Goal: Task Accomplishment & Management: Use online tool/utility

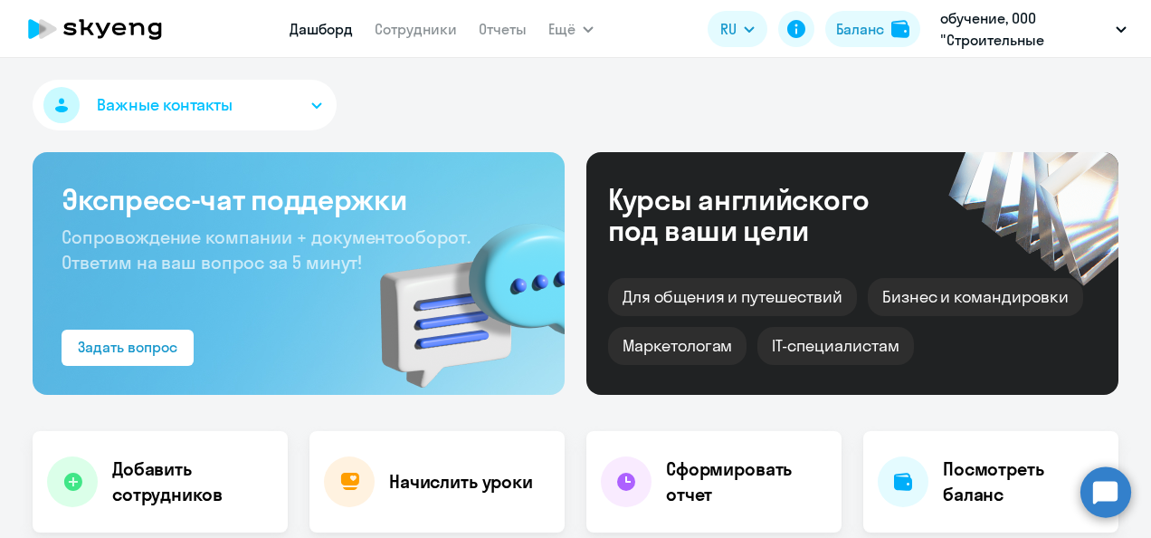
select select "30"
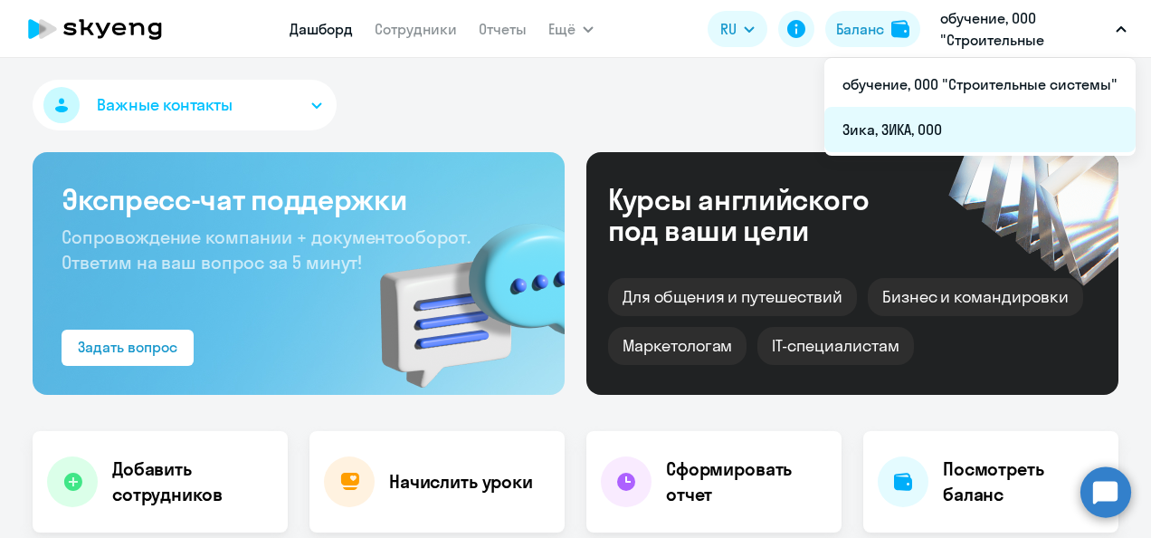
click at [943, 132] on li "Зика, ЗИКА, ООО" at bounding box center [980, 129] width 311 height 45
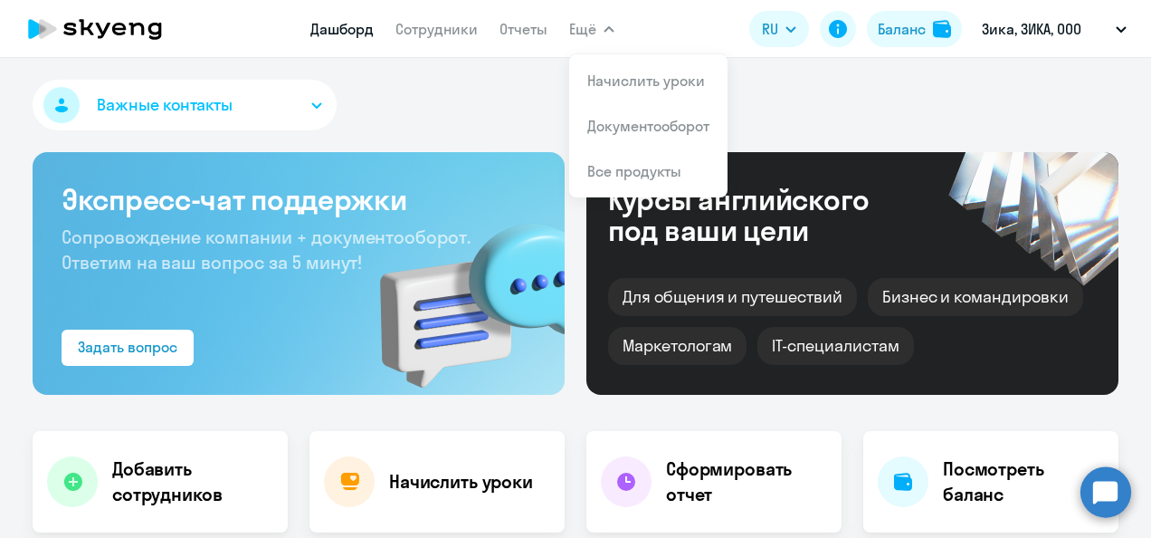
click at [605, 26] on icon "button" at bounding box center [609, 29] width 11 height 6
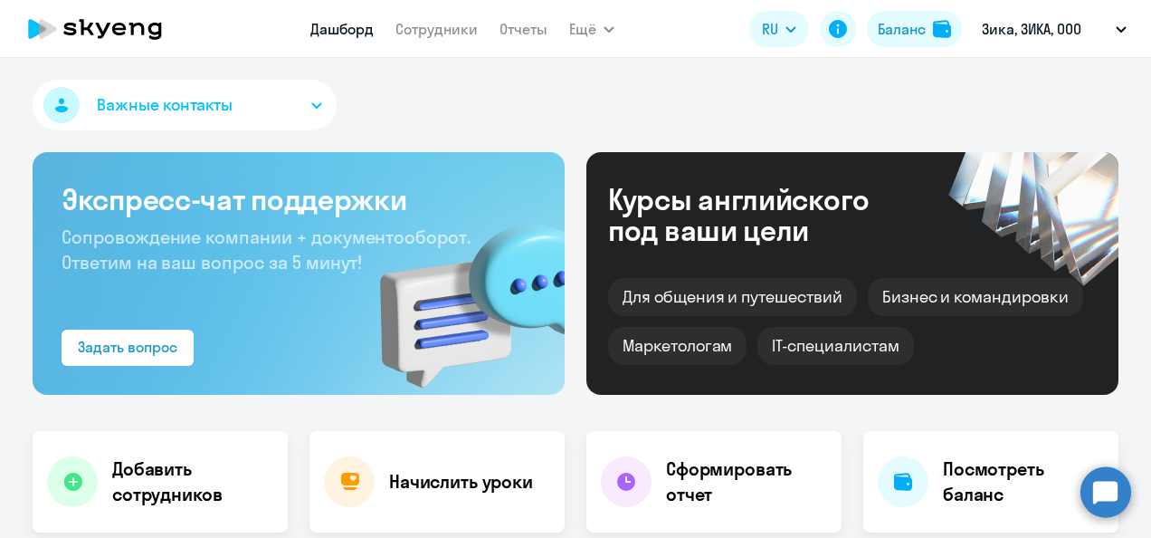
click at [605, 26] on icon "button" at bounding box center [609, 29] width 11 height 6
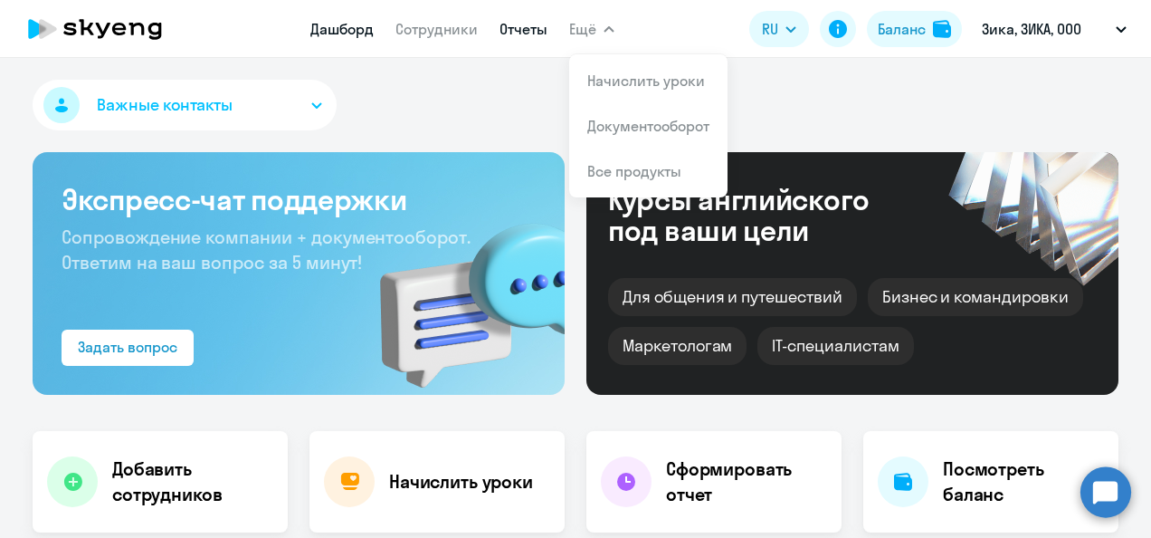
click at [539, 29] on link "Отчеты" at bounding box center [524, 29] width 48 height 18
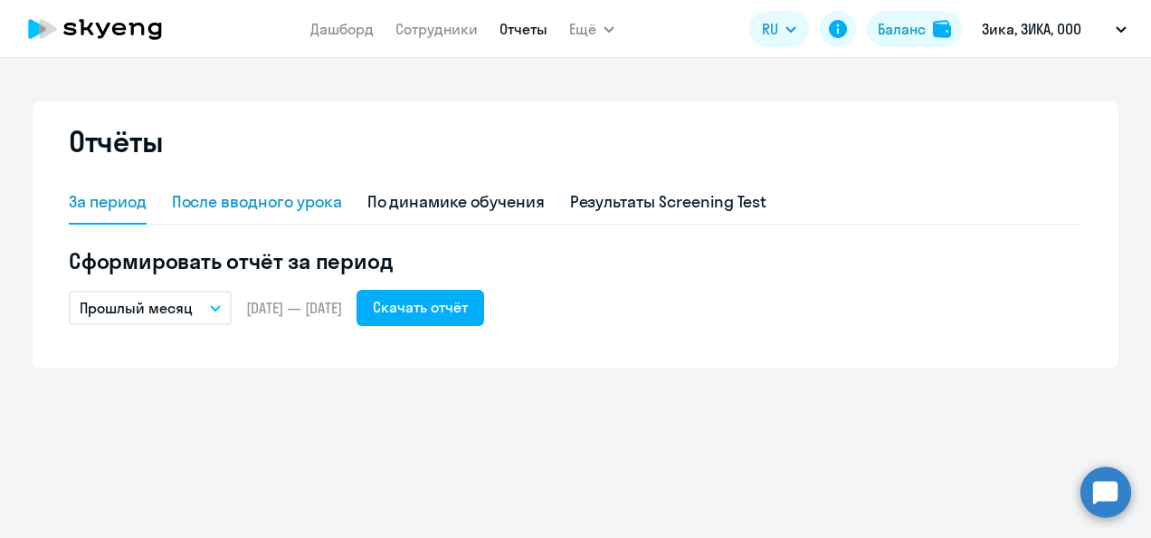
click at [277, 205] on div "После вводного урока" at bounding box center [257, 202] width 170 height 24
select select "10"
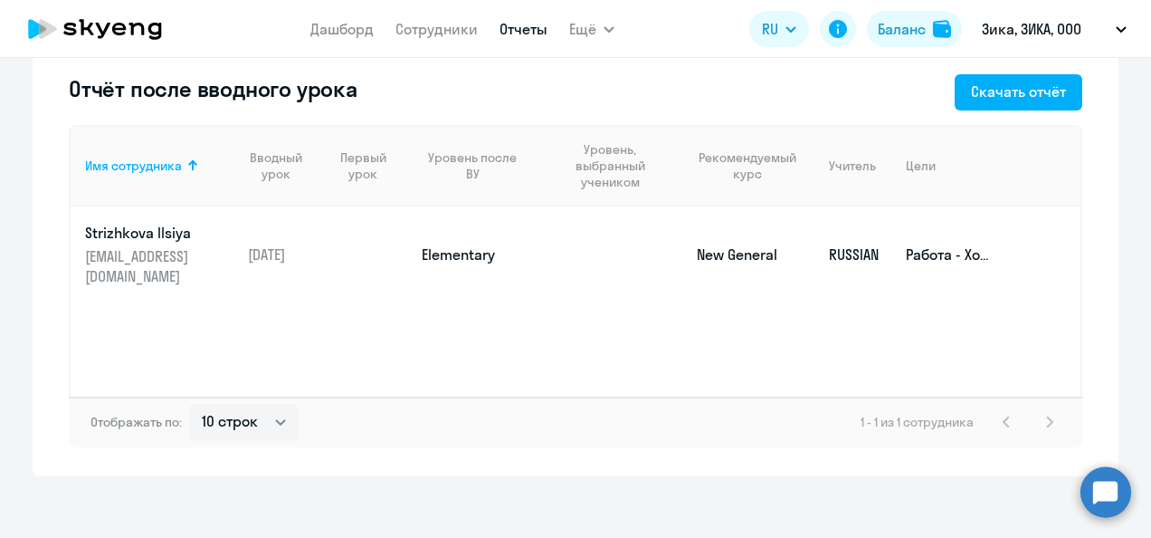
scroll to position [81, 0]
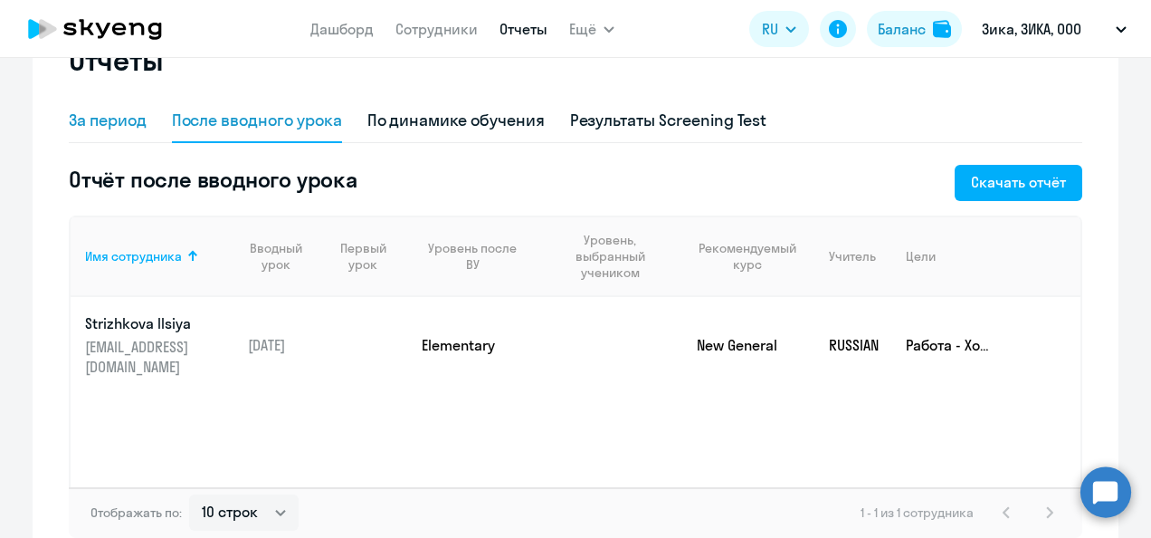
click at [103, 111] on div "За период" at bounding box center [108, 121] width 78 height 24
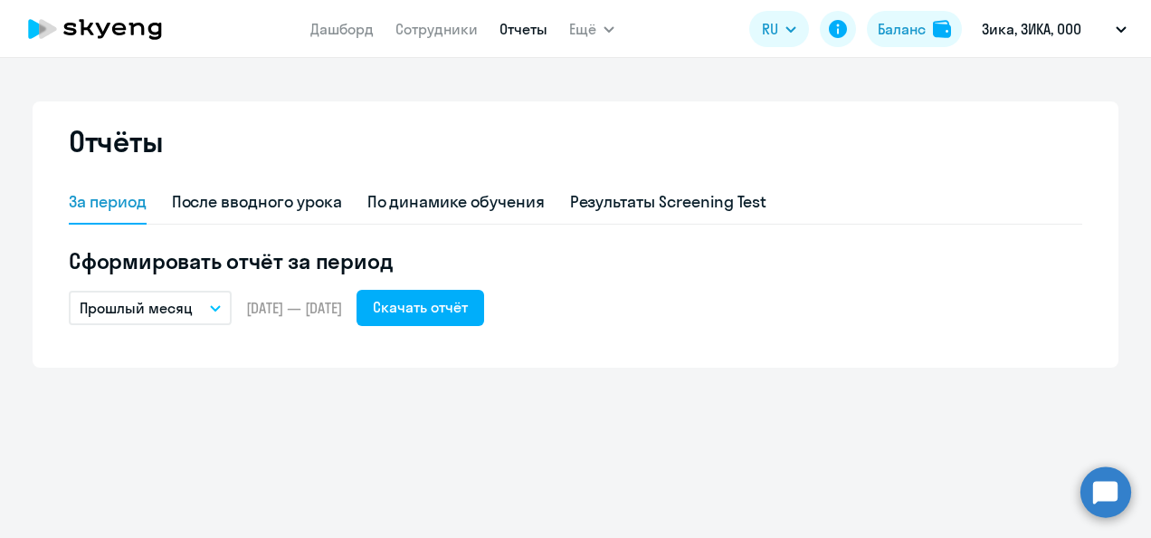
scroll to position [0, 0]
click at [215, 310] on icon "button" at bounding box center [215, 308] width 9 height 5
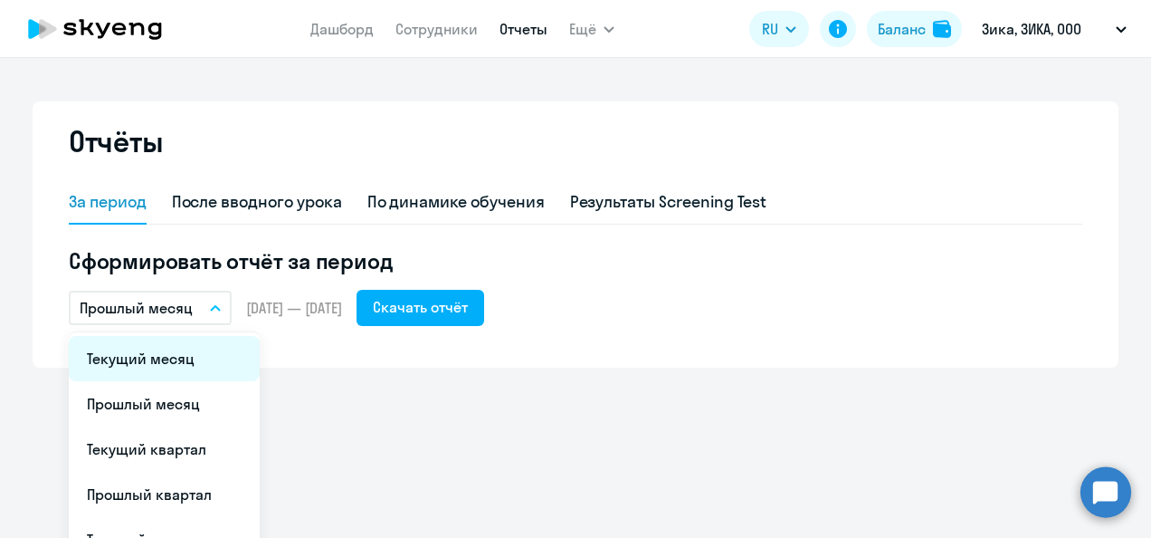
click at [150, 355] on li "Текущий месяц" at bounding box center [164, 358] width 191 height 45
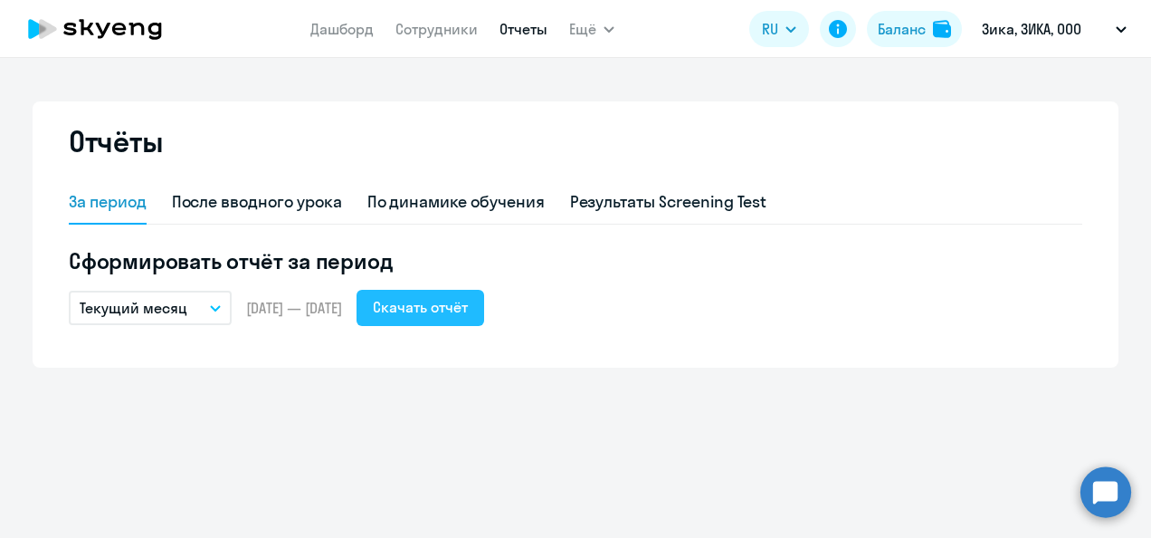
click at [453, 306] on div "Скачать отчёт" at bounding box center [420, 307] width 95 height 22
